Goal: Task Accomplishment & Management: Manage account settings

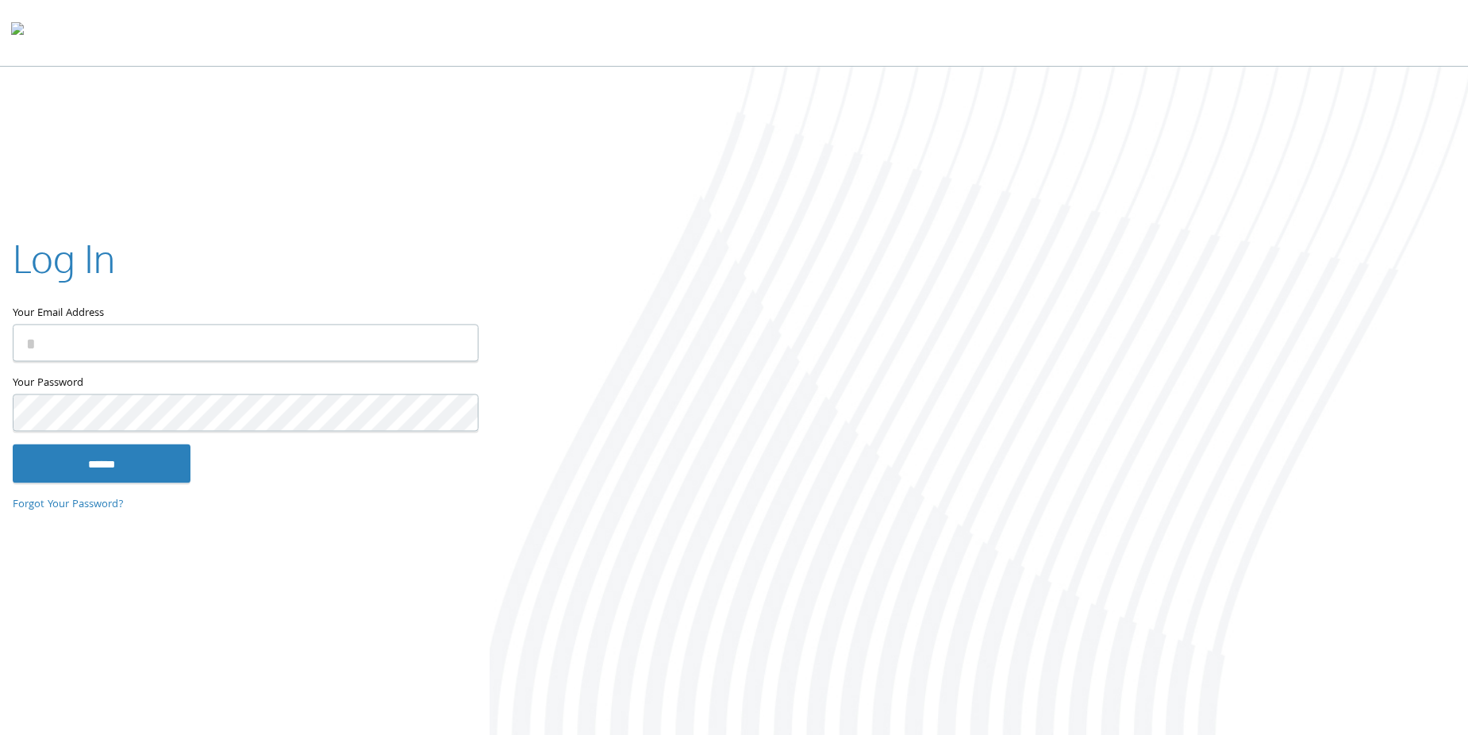
type input "**********"
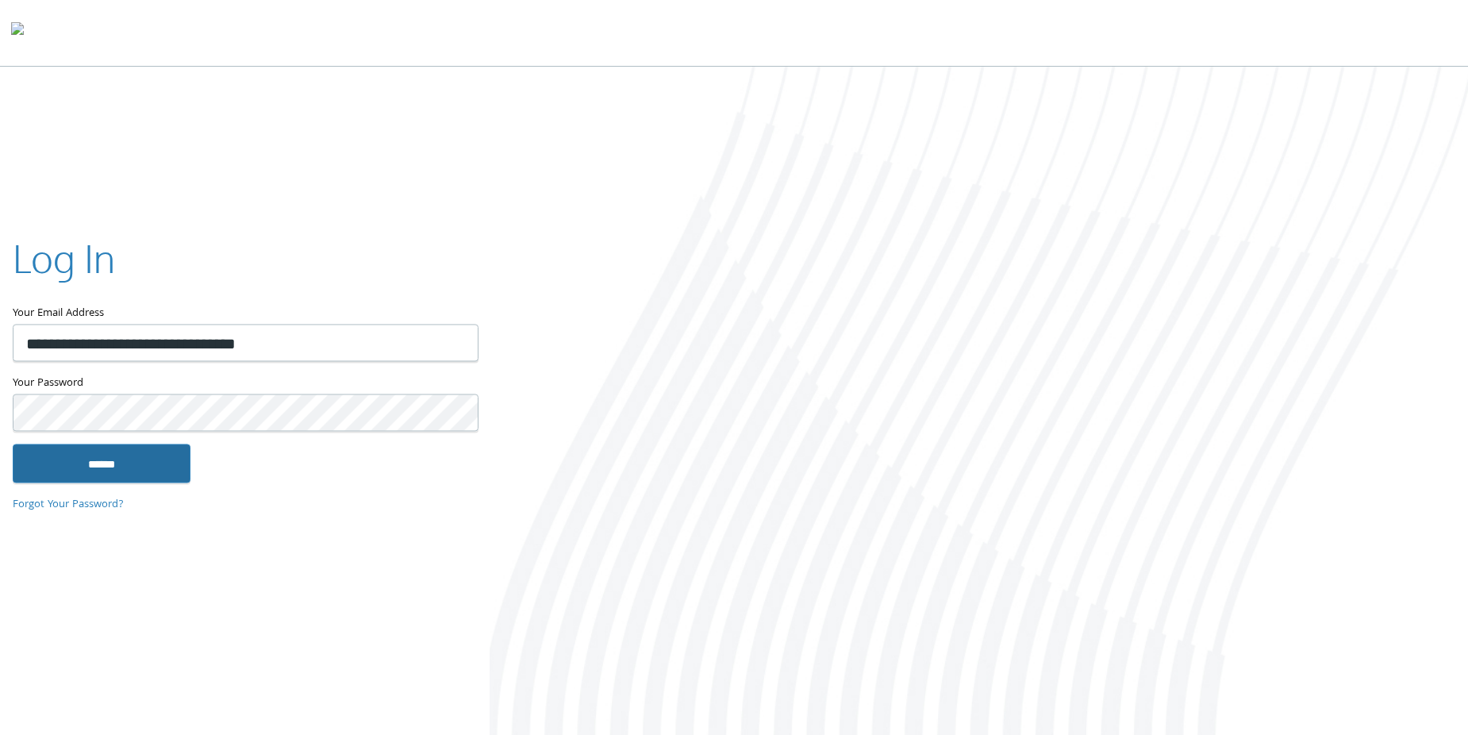
click at [111, 467] on input "******" at bounding box center [102, 463] width 178 height 38
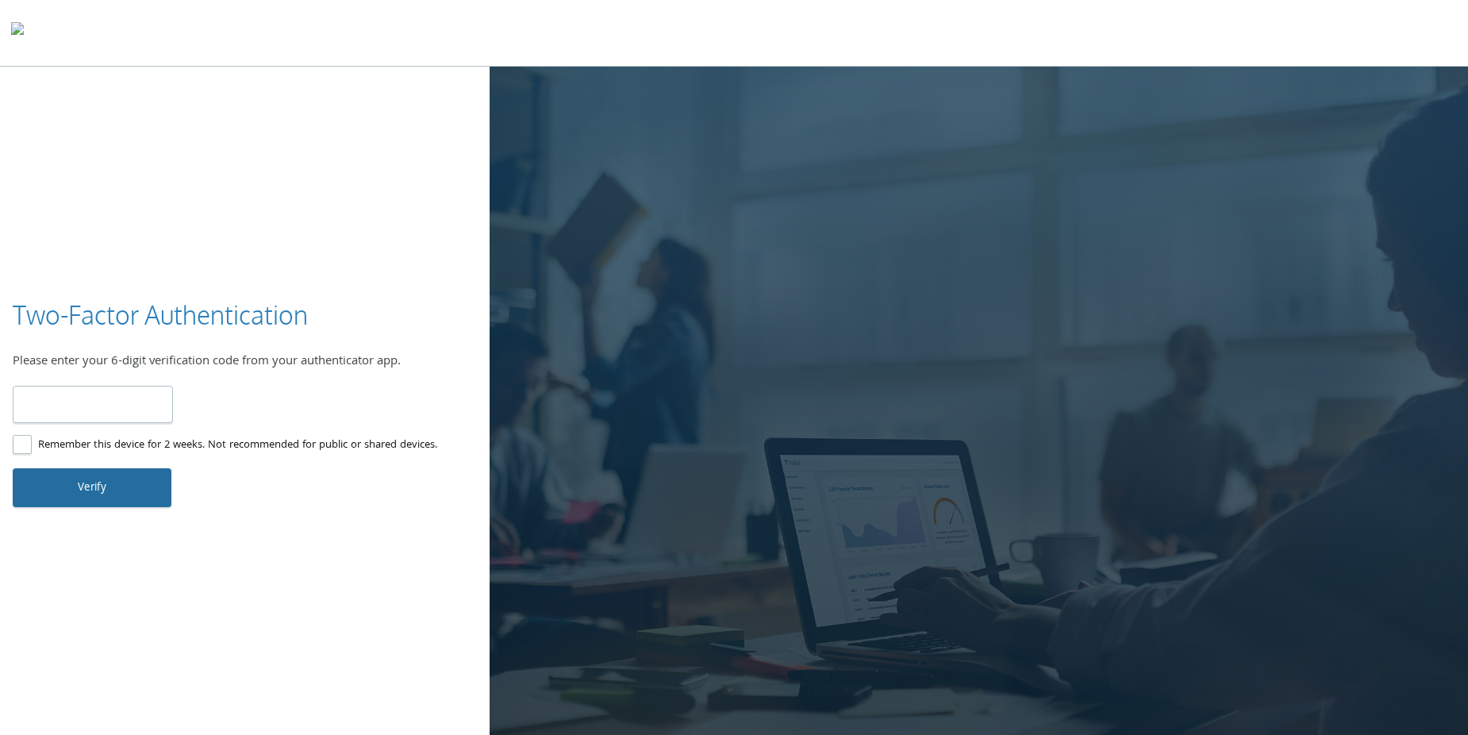
type input "******"
click at [113, 484] on button "Verify" at bounding box center [92, 487] width 159 height 38
